Goal: Transaction & Acquisition: Download file/media

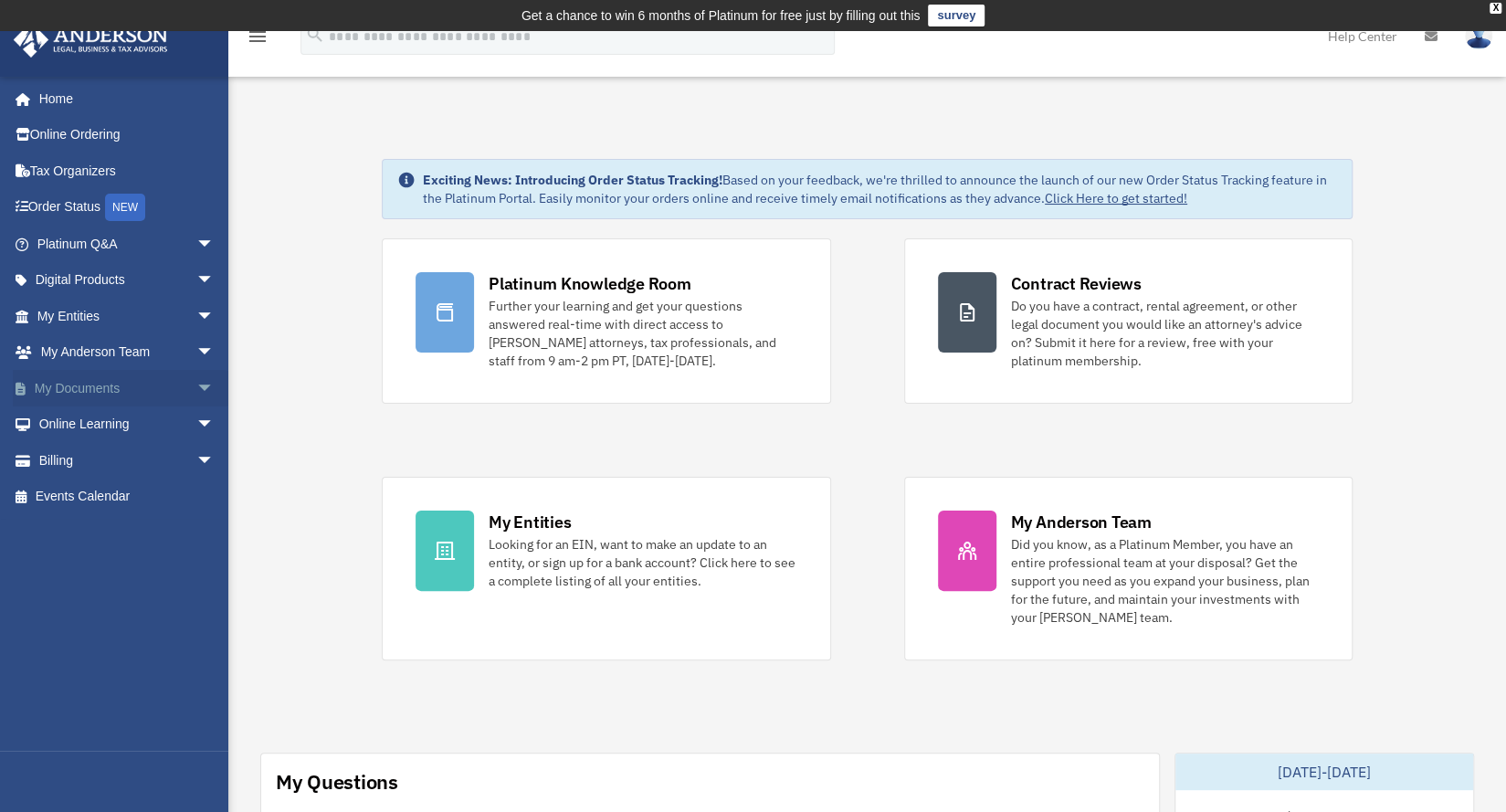
click at [196, 386] on span "arrow_drop_down" at bounding box center [214, 389] width 37 height 38
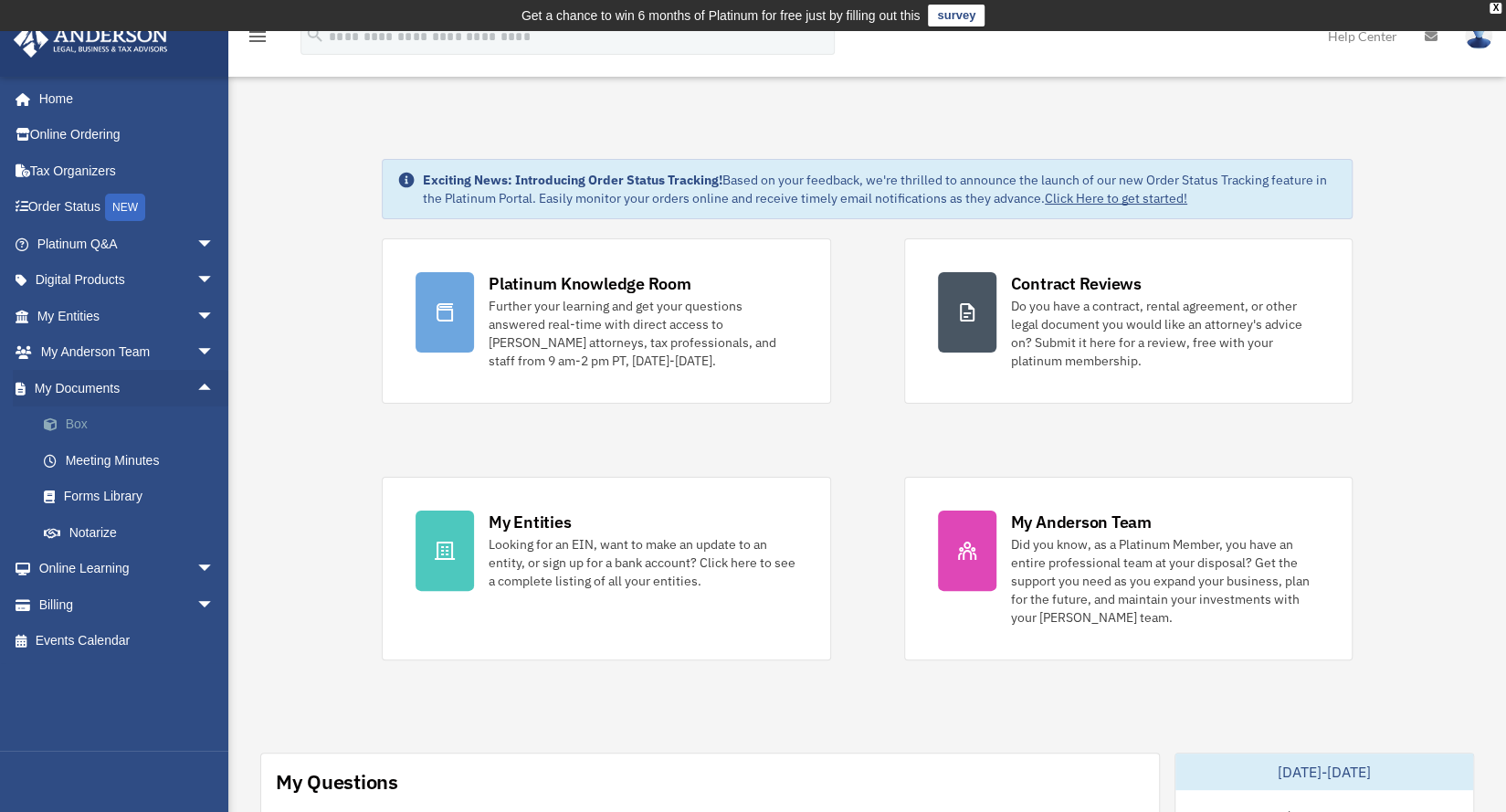
click at [77, 419] on link "Box" at bounding box center [133, 424] width 216 height 37
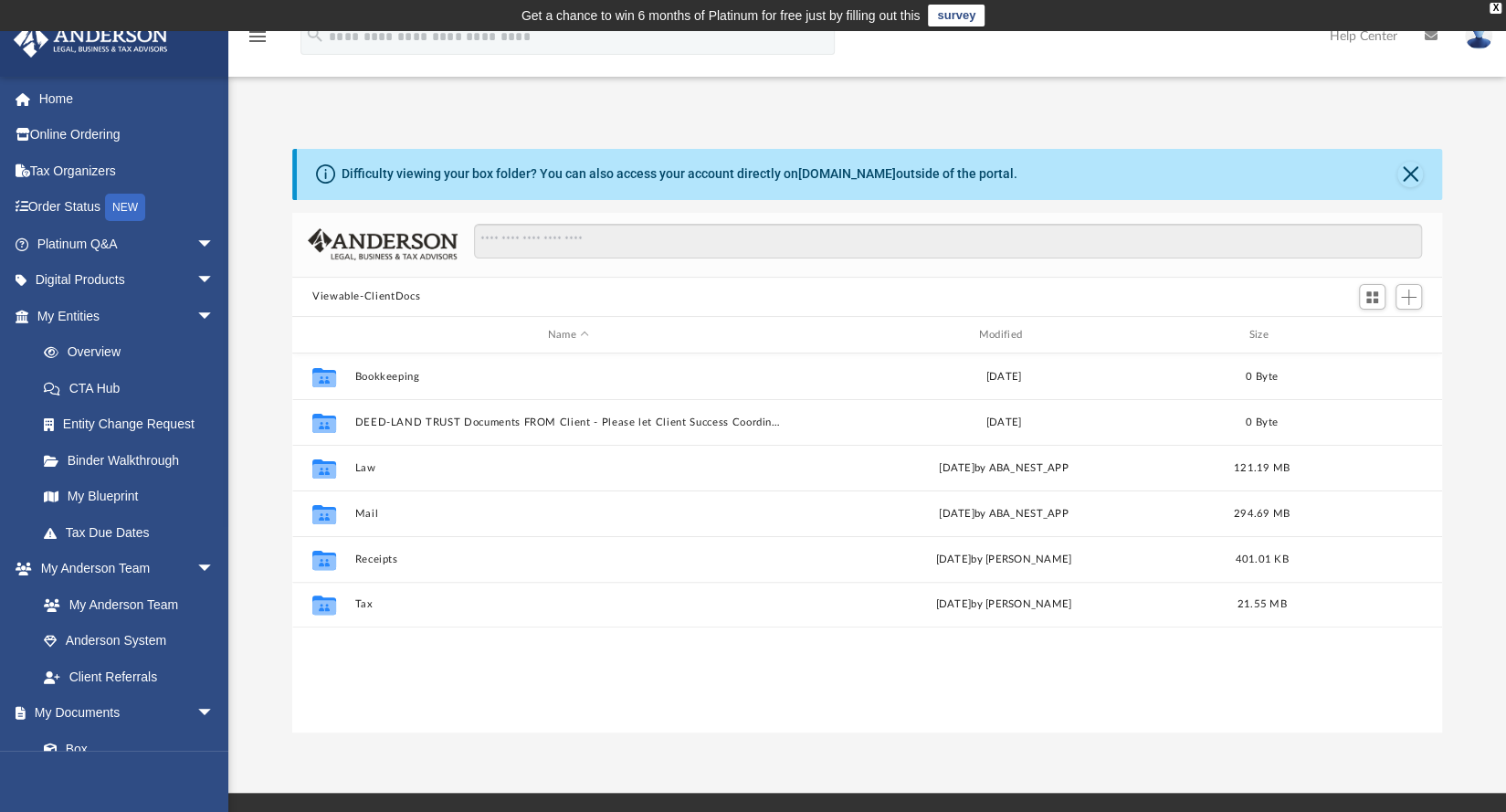
scroll to position [401, 1135]
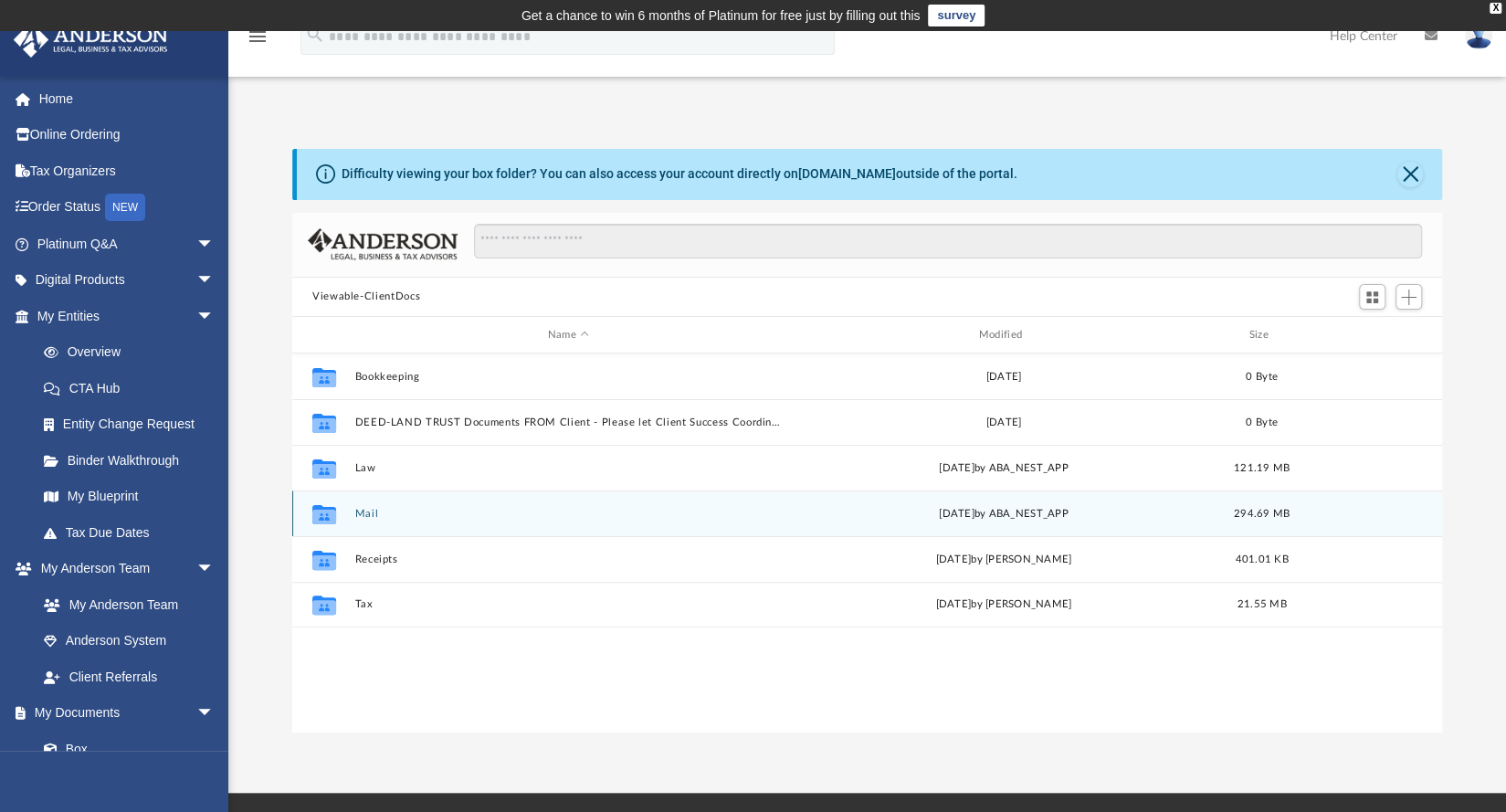
click at [362, 512] on button "Mail" at bounding box center [567, 513] width 427 height 12
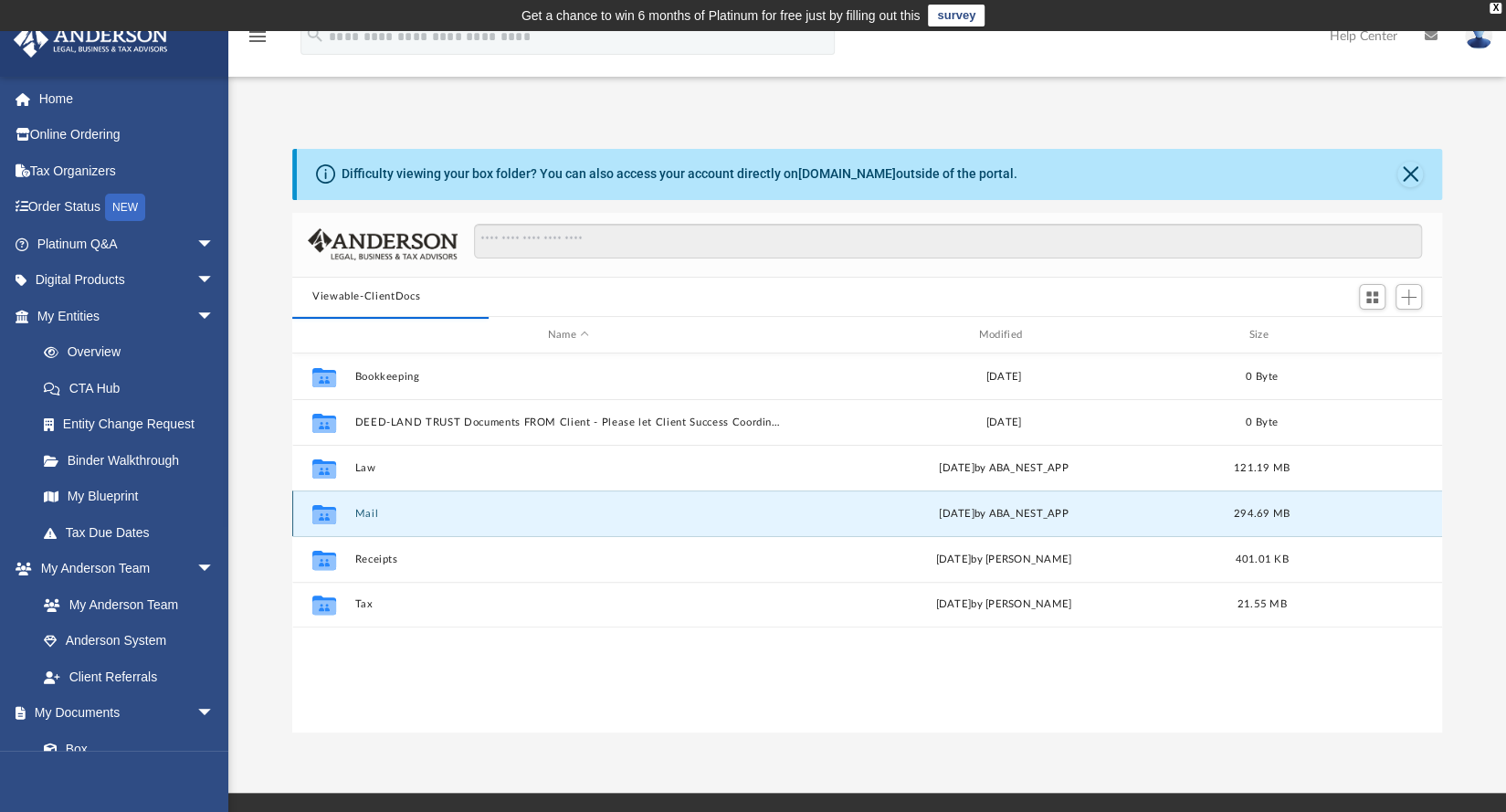
click at [366, 517] on button "Mail" at bounding box center [567, 513] width 427 height 12
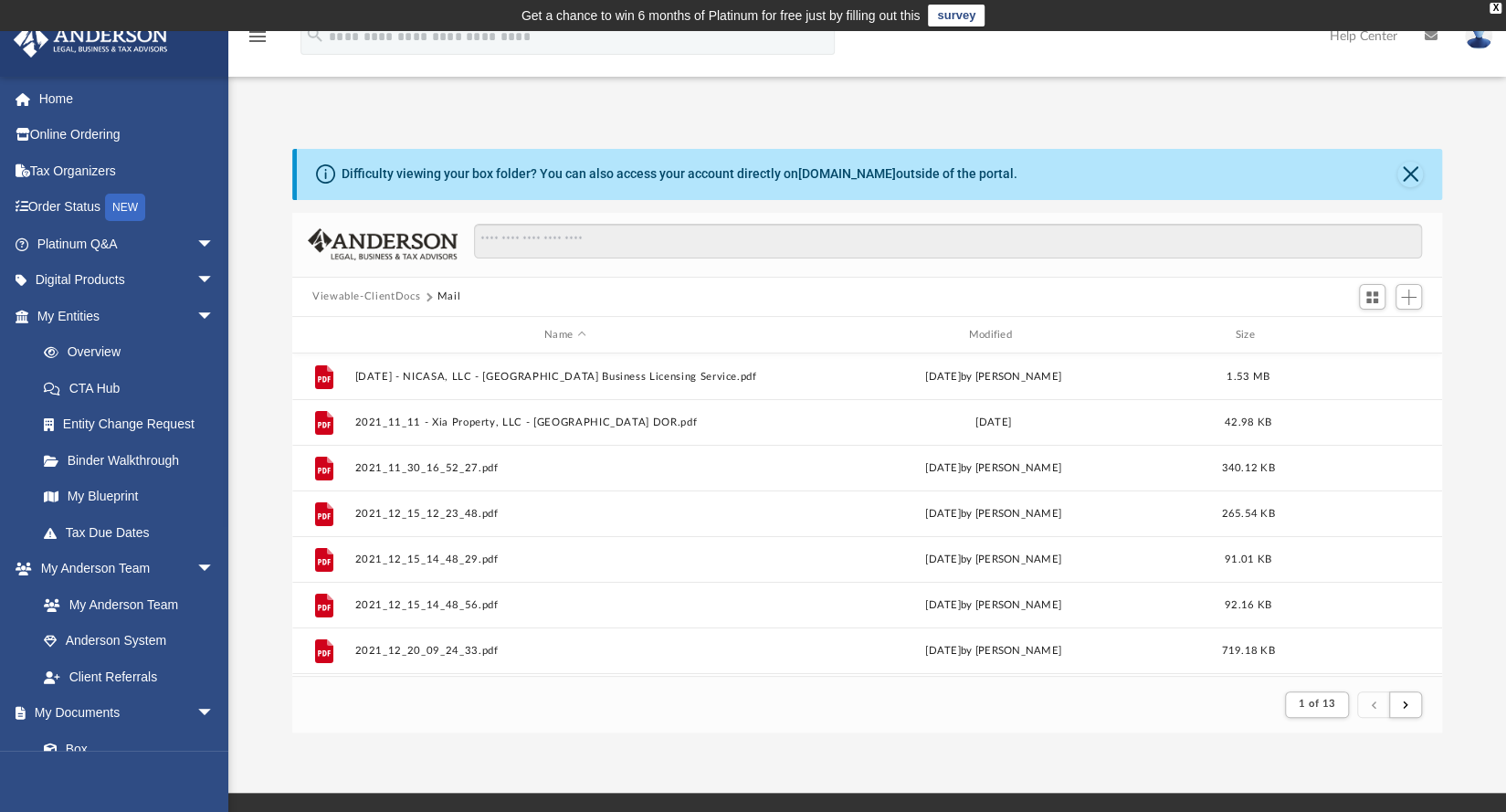
scroll to position [15, 15]
click at [993, 329] on div "Modified" at bounding box center [992, 334] width 421 height 17
click at [1004, 330] on div "Modified" at bounding box center [992, 334] width 421 height 17
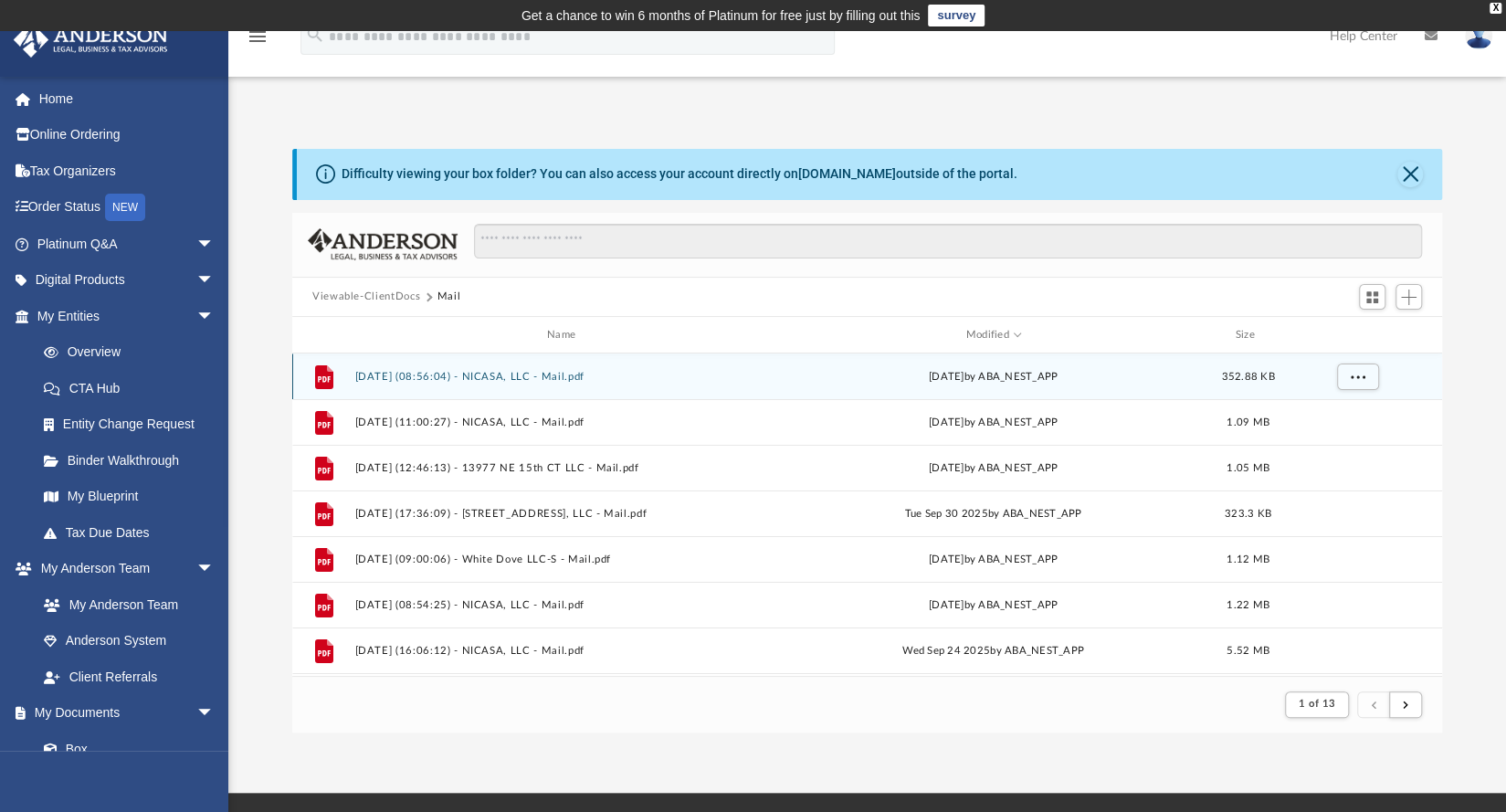
click at [532, 375] on button "2025.10.07 (08:56:04) - NICASA, LLC - Mail.pdf" at bounding box center [564, 377] width 420 height 12
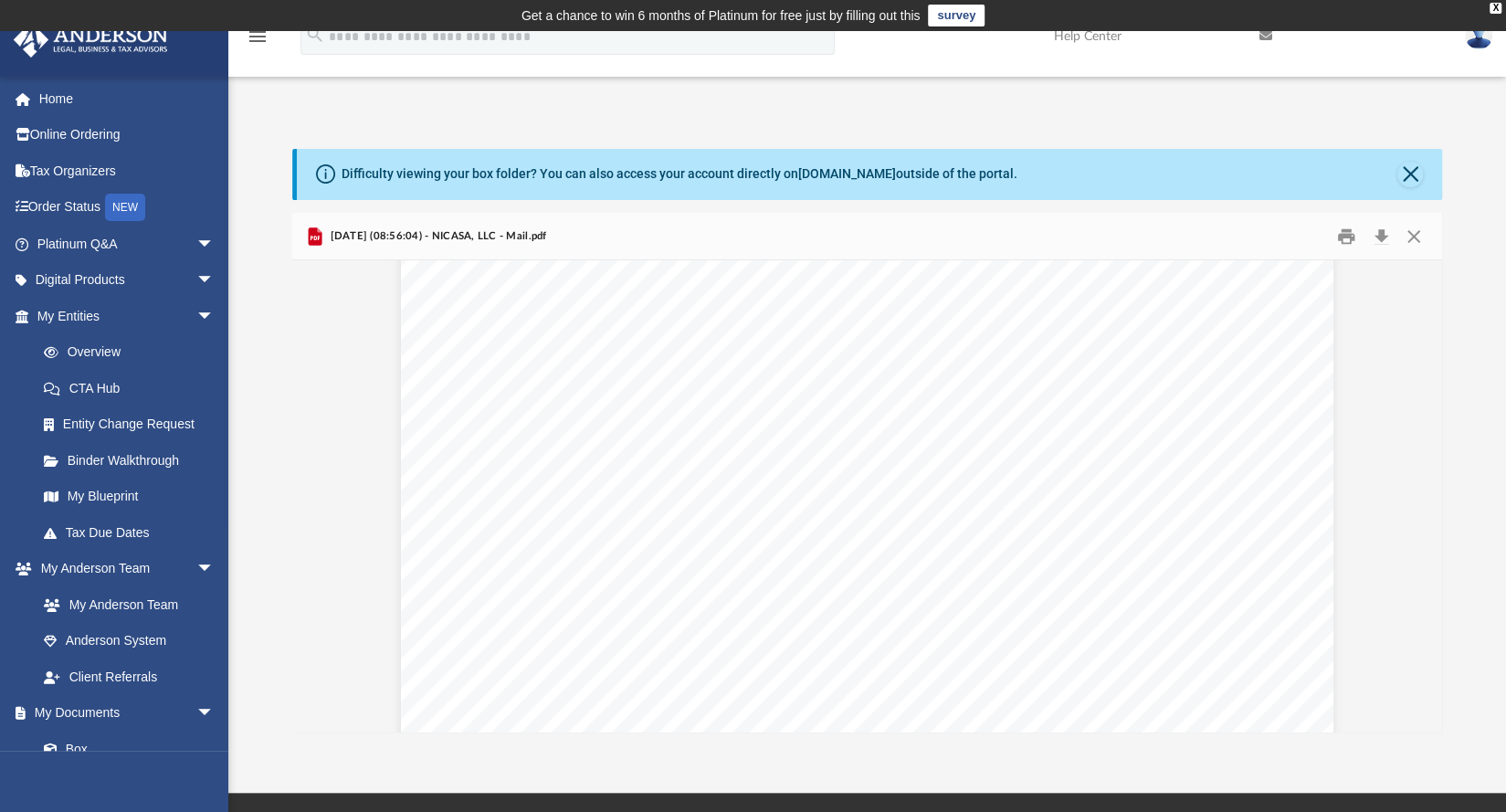
scroll to position [1982, 0]
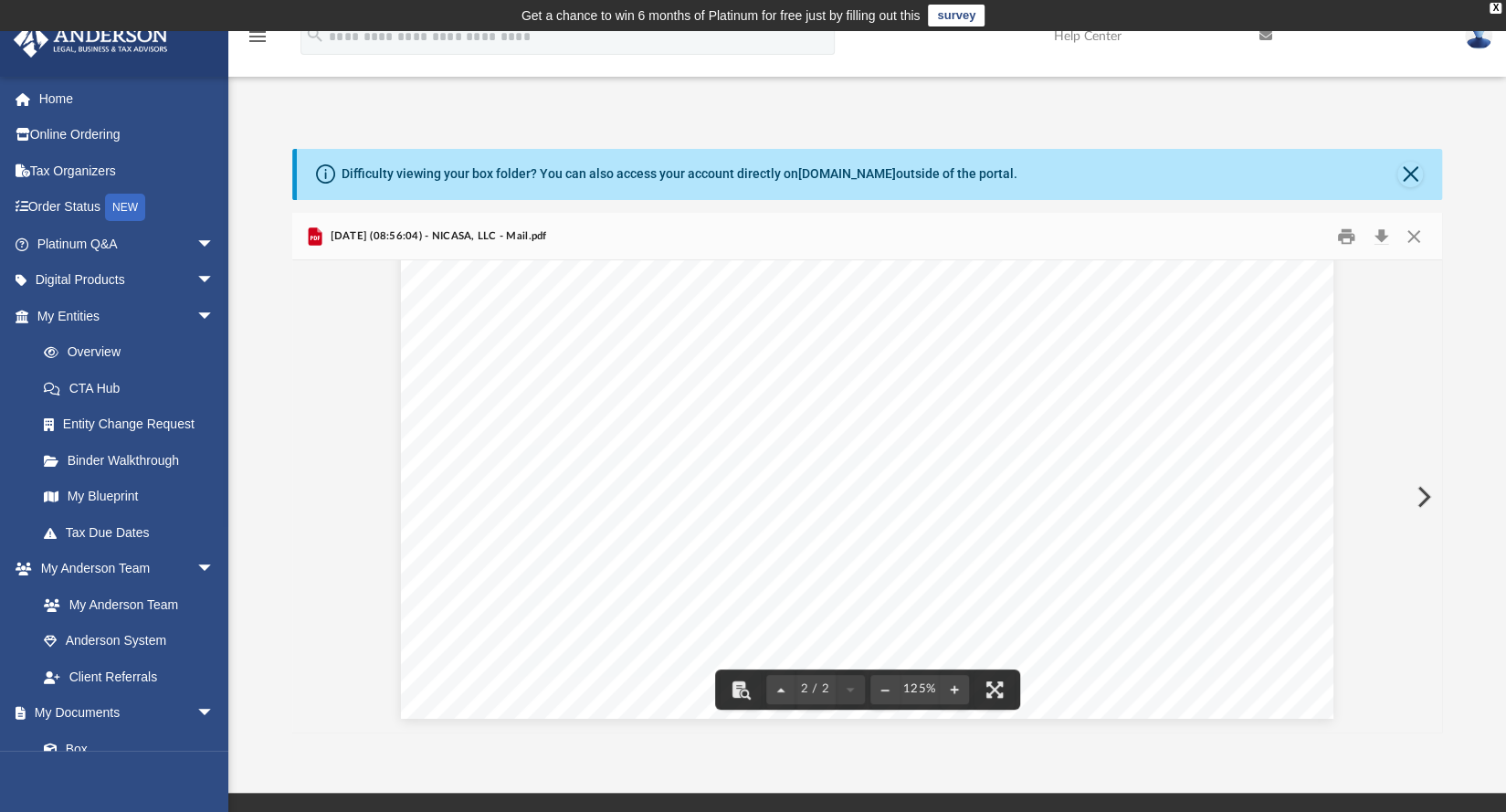
click at [1414, 483] on button "Preview" at bounding box center [1421, 496] width 40 height 51
click at [1422, 493] on button "Preview" at bounding box center [1421, 496] width 40 height 51
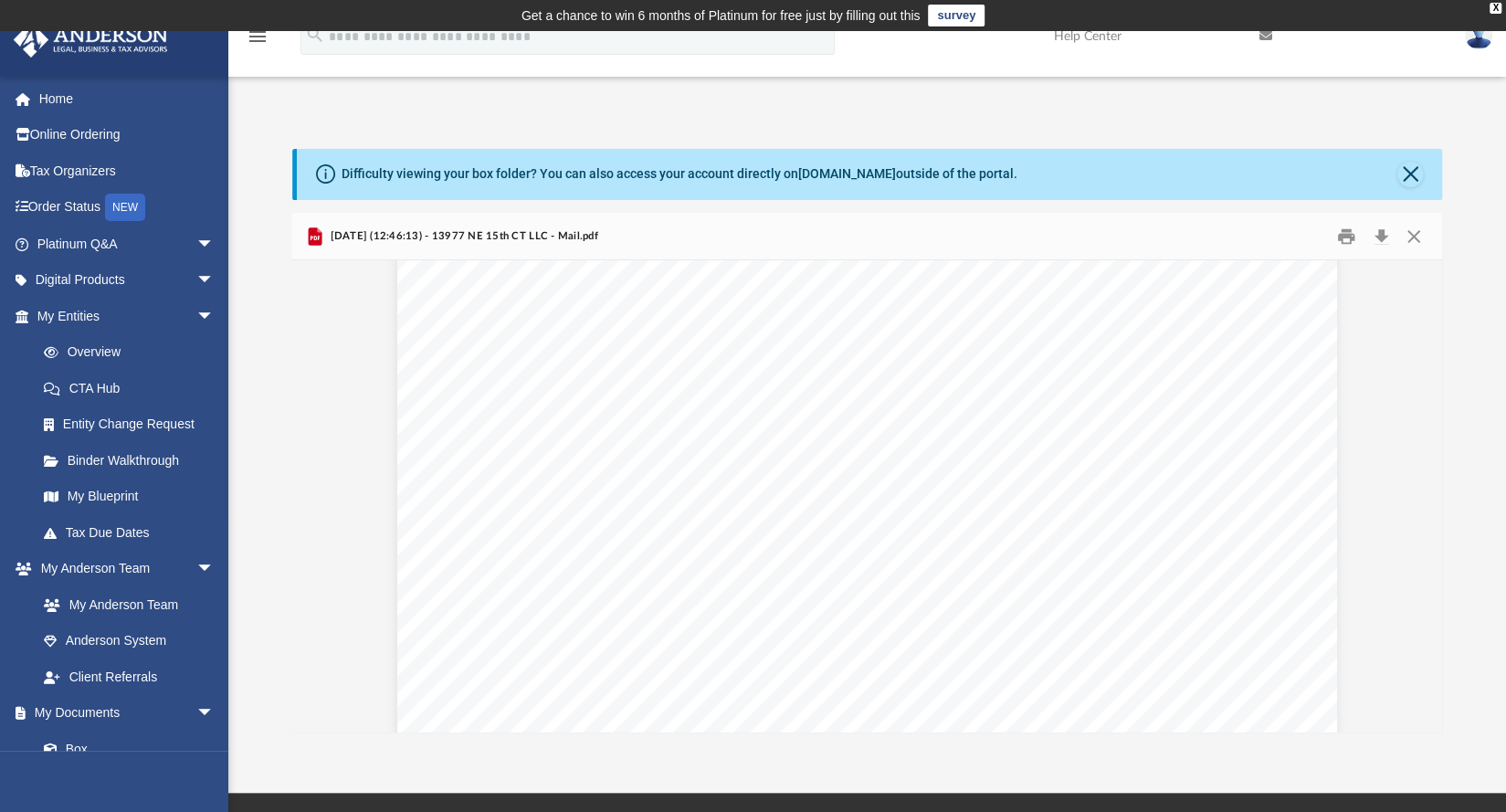
scroll to position [1552, 0]
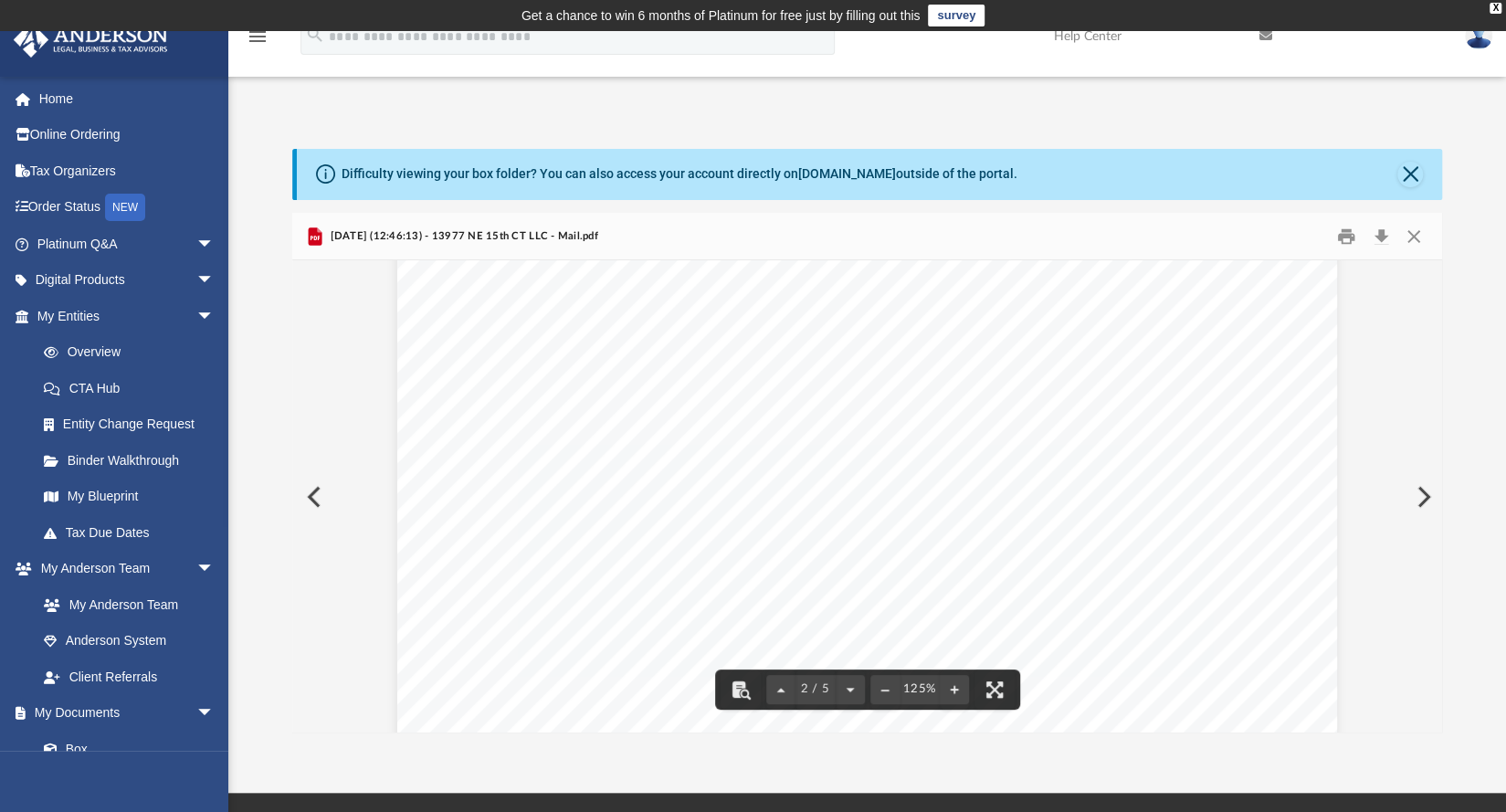
click at [1416, 486] on button "Preview" at bounding box center [1421, 496] width 40 height 51
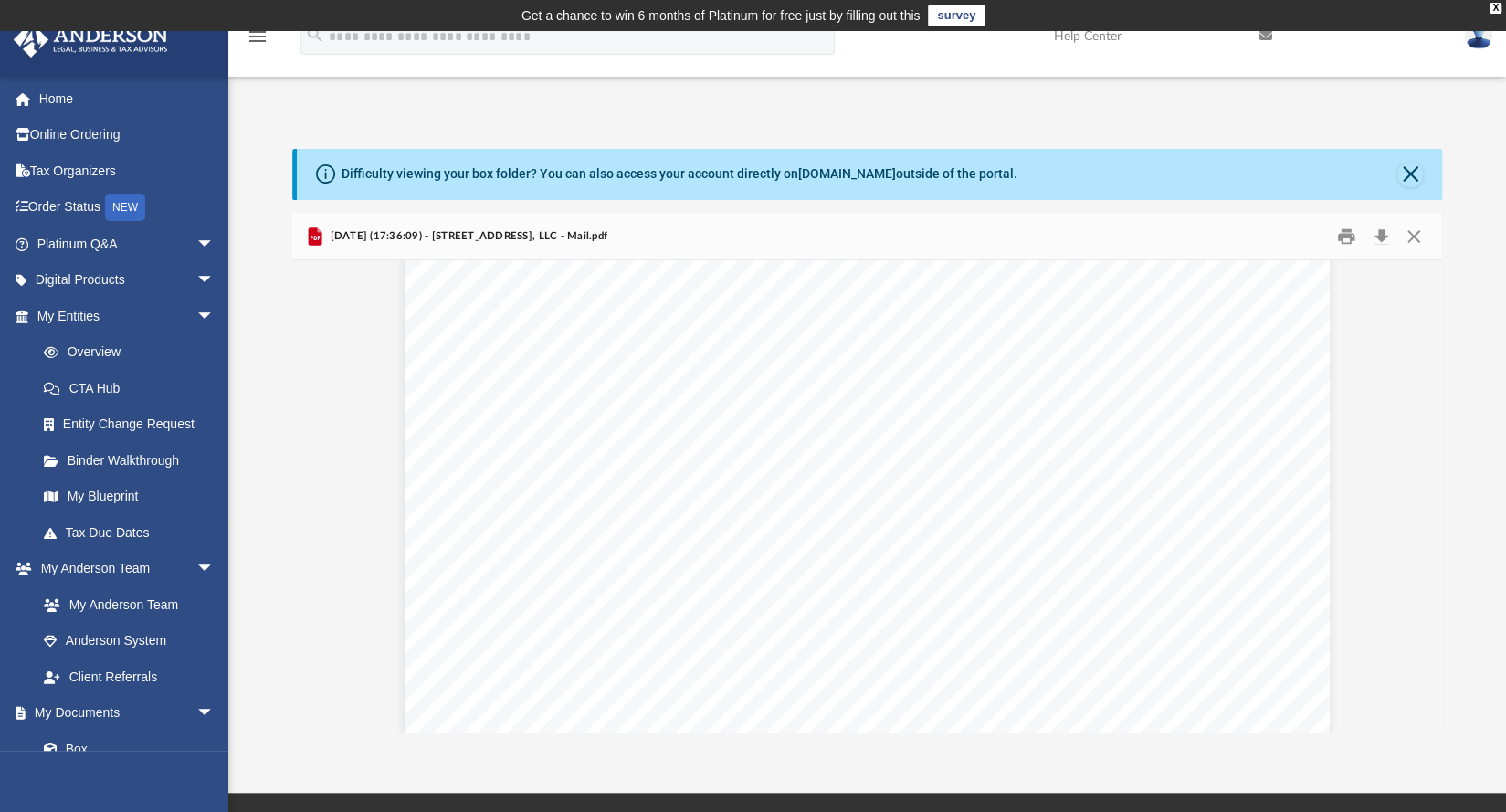
scroll to position [210, 0]
click at [1383, 238] on button "Download" at bounding box center [1381, 236] width 33 height 28
click at [1417, 488] on button "Preview" at bounding box center [1421, 496] width 40 height 51
